Goal: Task Accomplishment & Management: Manage account settings

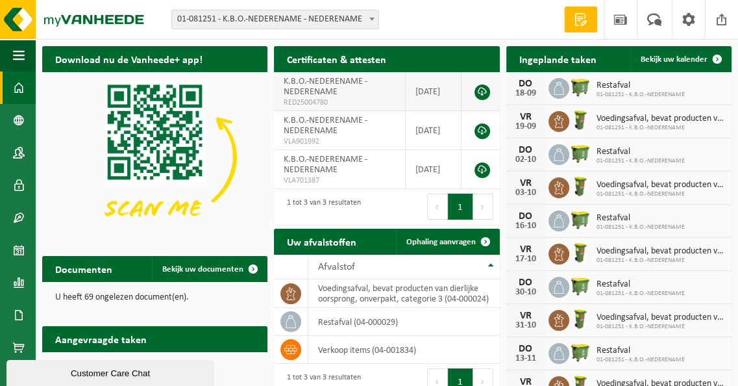
click at [483, 92] on link at bounding box center [483, 92] width 16 height 16
click at [23, 52] on span "button" at bounding box center [19, 55] width 12 height 32
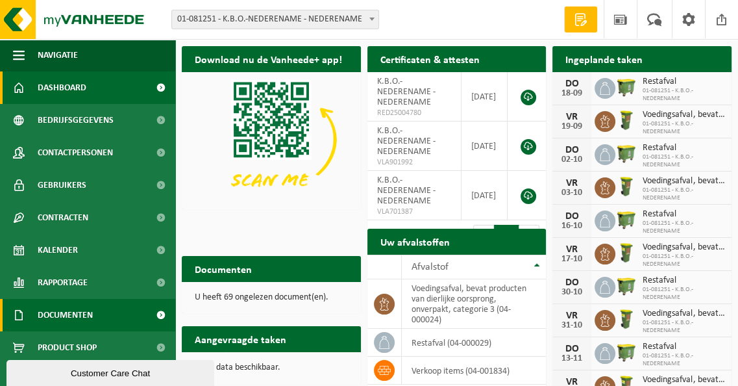
click at [65, 321] on span "Documenten" at bounding box center [65, 315] width 55 height 32
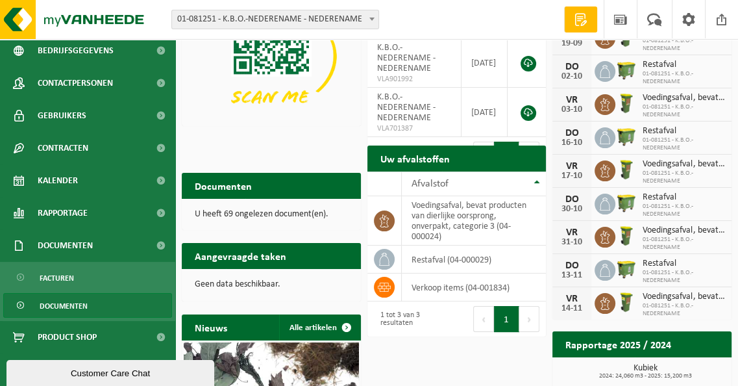
scroll to position [108, 0]
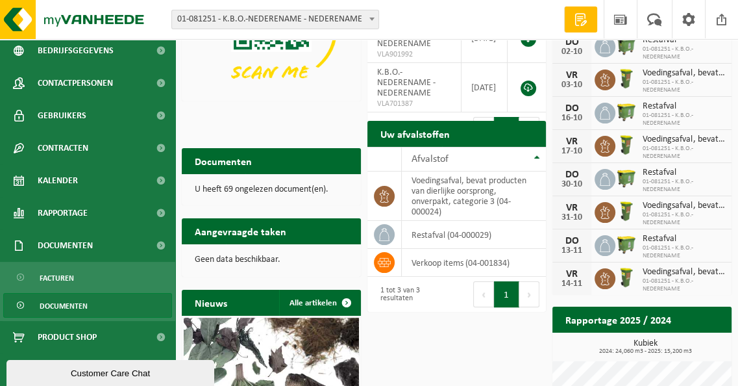
click at [49, 299] on span "Documenten" at bounding box center [64, 306] width 48 height 25
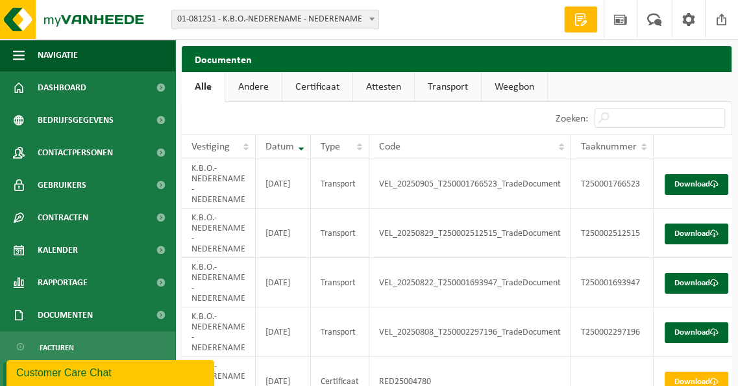
click at [387, 86] on link "Attesten" at bounding box center [383, 87] width 61 height 30
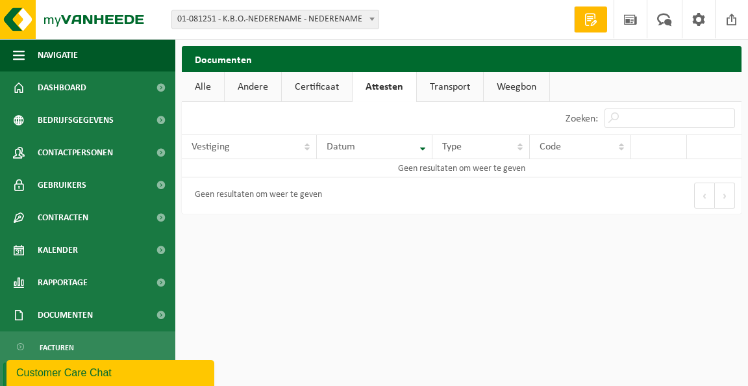
click at [311, 89] on link "Certificaat" at bounding box center [317, 87] width 70 height 30
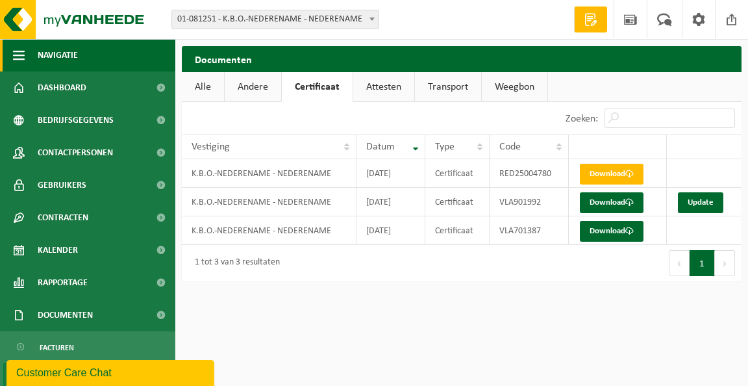
click at [15, 62] on span "button" at bounding box center [19, 55] width 12 height 32
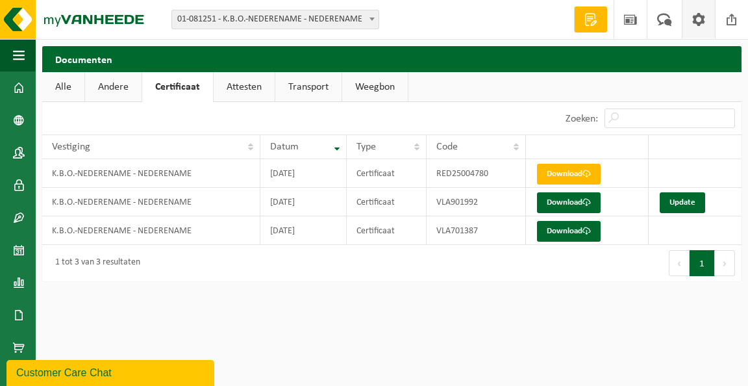
click at [699, 25] on span at bounding box center [698, 19] width 19 height 38
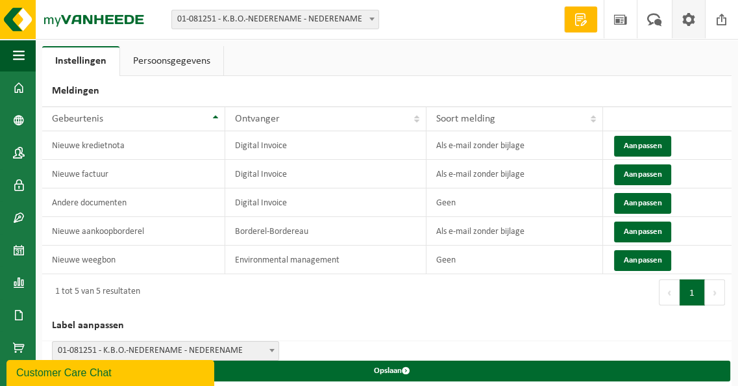
click at [200, 63] on link "Persoonsgegevens" at bounding box center [171, 61] width 103 height 30
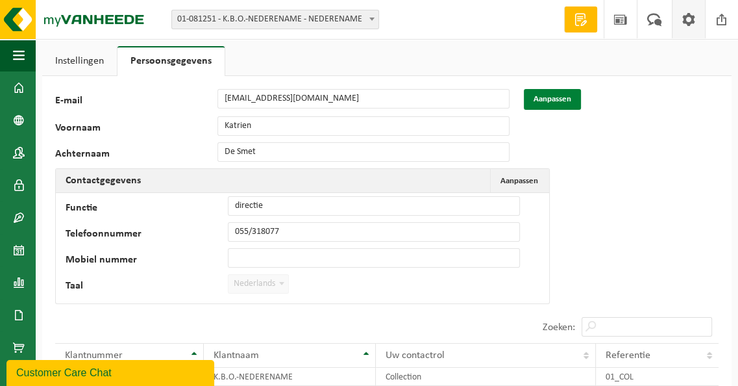
click at [545, 104] on button "Aanpassen" at bounding box center [552, 99] width 57 height 21
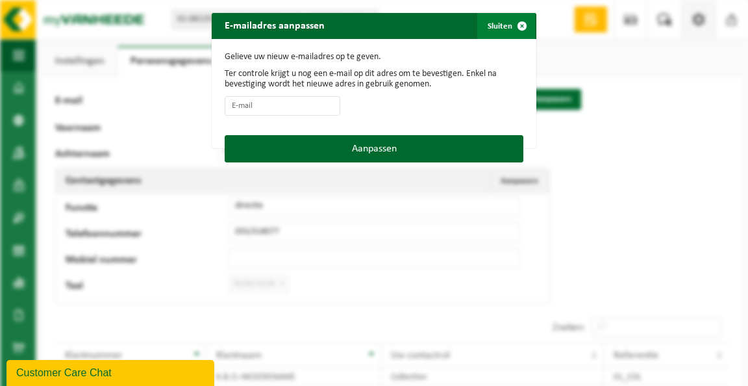
click at [517, 29] on span "button" at bounding box center [522, 26] width 26 height 26
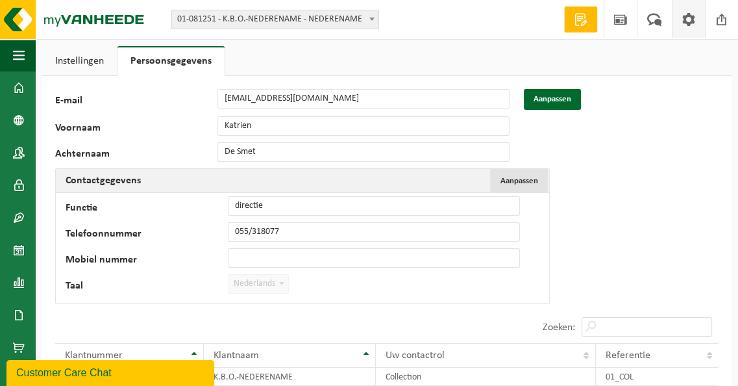
click at [525, 179] on span "Aanpassen" at bounding box center [520, 181] width 38 height 8
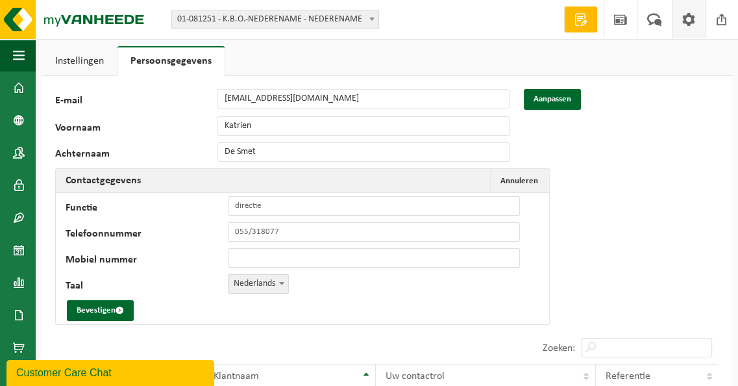
click at [216, 123] on div "Voornaam Katrien" at bounding box center [289, 125] width 468 height 19
click at [260, 201] on input "directie" at bounding box center [374, 205] width 292 height 19
click at [546, 97] on button "Aanpassen" at bounding box center [552, 99] width 57 height 21
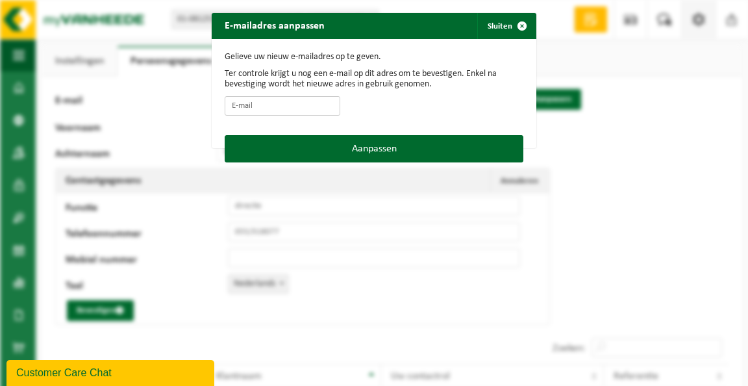
click at [229, 110] on input "E-mail" at bounding box center [283, 105] width 116 height 19
type input "secretariaat.kbonederename@kbonet.be"
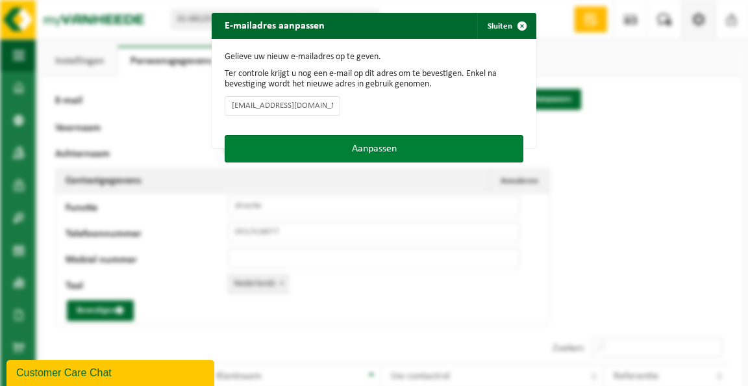
click at [388, 147] on button "Aanpassen" at bounding box center [374, 148] width 299 height 27
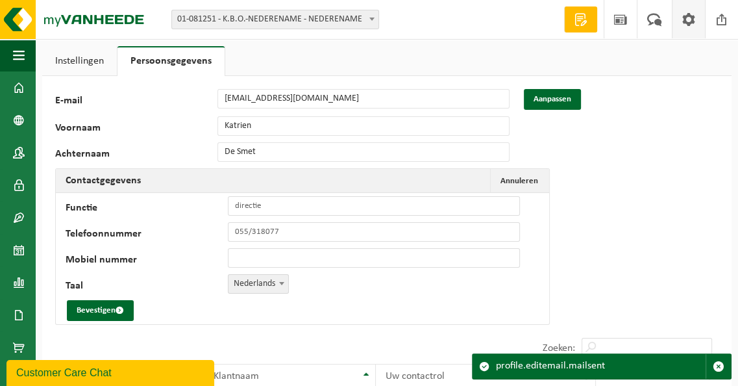
drag, startPoint x: 43, startPoint y: 125, endPoint x: 57, endPoint y: 125, distance: 14.3
click at [41, 125] on div "Instellingen Persoonsgegevens Meldingen 10 25 50 100 10 resultaten weergeven Ge…" at bounding box center [387, 345] width 703 height 598
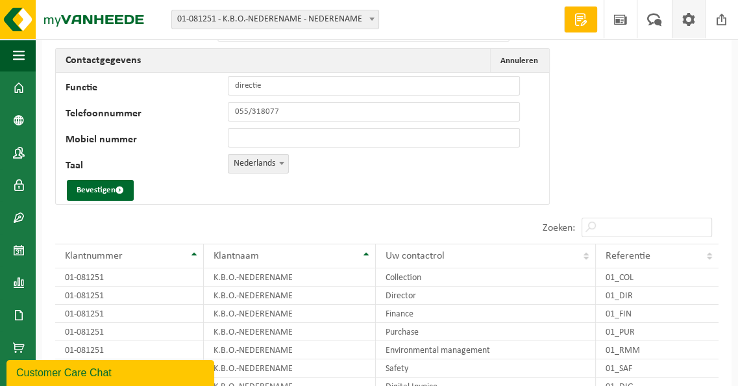
scroll to position [216, 0]
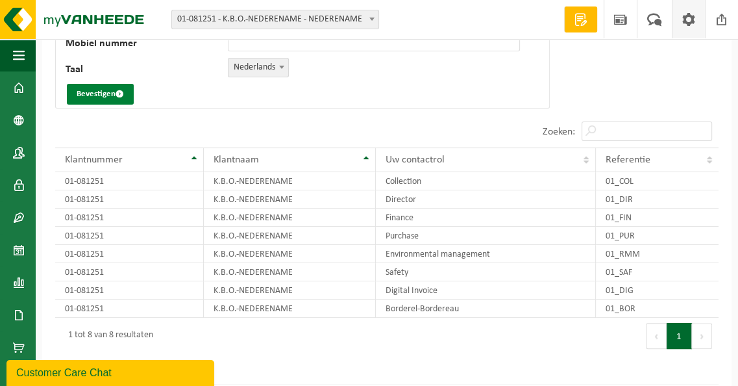
click at [92, 93] on button "Bevestigen" at bounding box center [100, 94] width 67 height 21
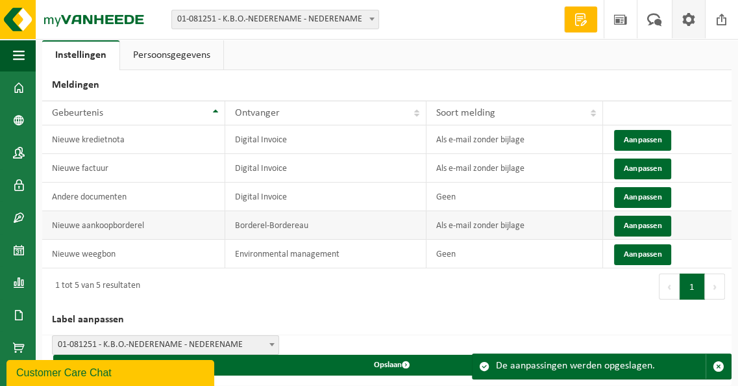
scroll to position [8, 0]
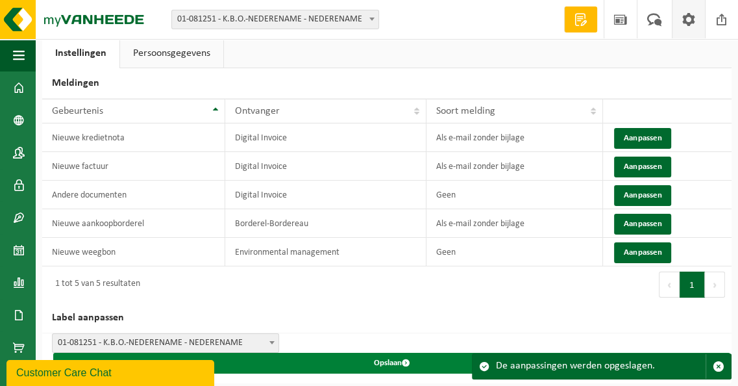
click at [384, 357] on button "Opslaan" at bounding box center [391, 363] width 677 height 21
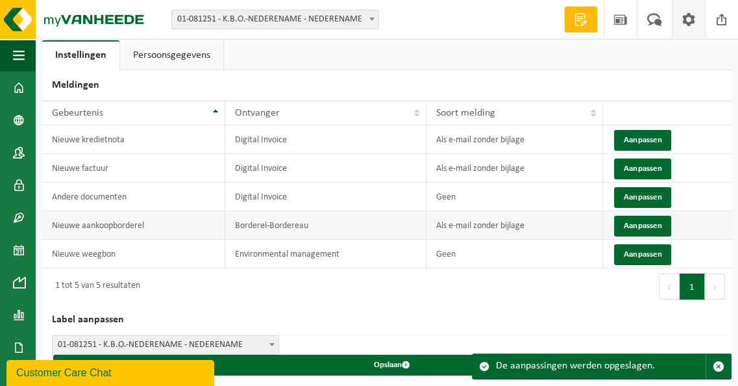
scroll to position [8, 0]
